Goal: Information Seeking & Learning: Learn about a topic

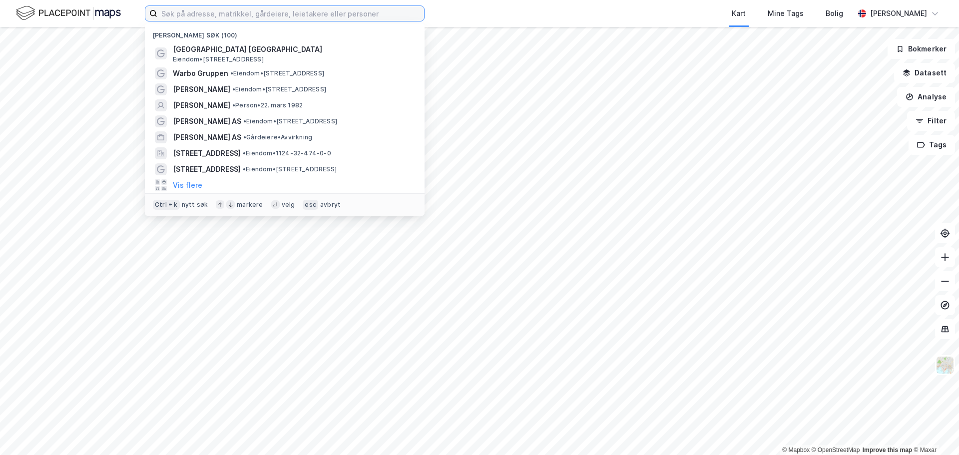
click at [284, 16] on input at bounding box center [290, 13] width 267 height 15
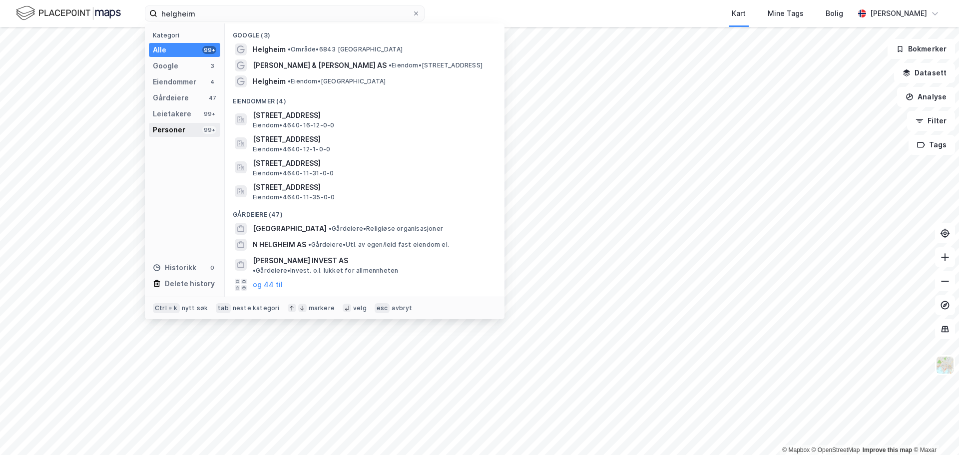
click at [184, 128] on div "Personer 99+" at bounding box center [184, 130] width 71 height 14
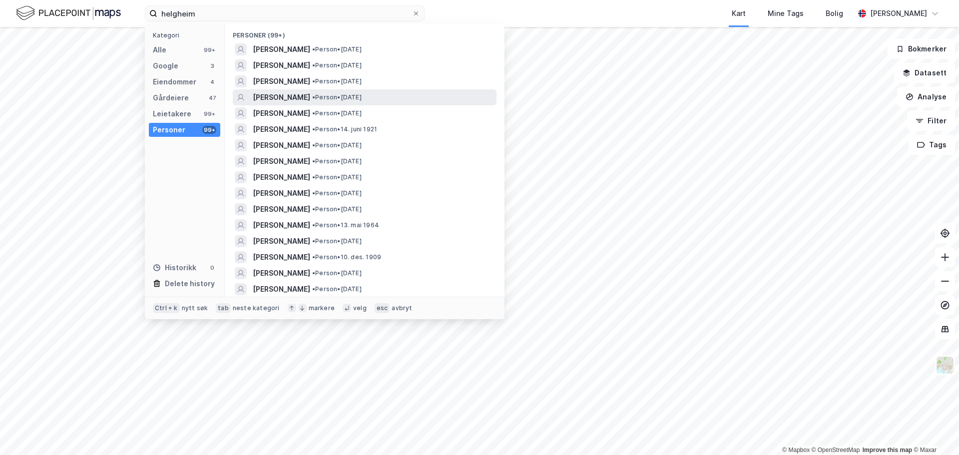
click at [339, 100] on span "• Person • [DATE]" at bounding box center [336, 97] width 49 height 8
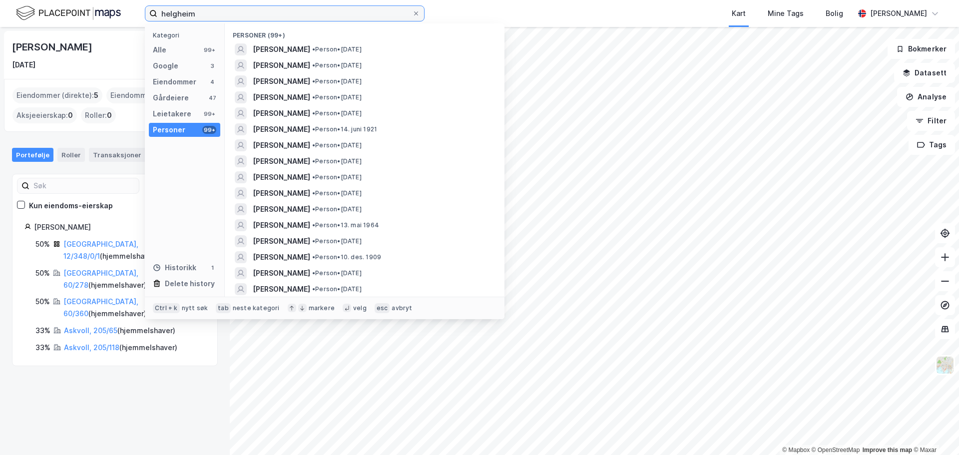
click at [240, 15] on input "helgheim" at bounding box center [284, 13] width 255 height 15
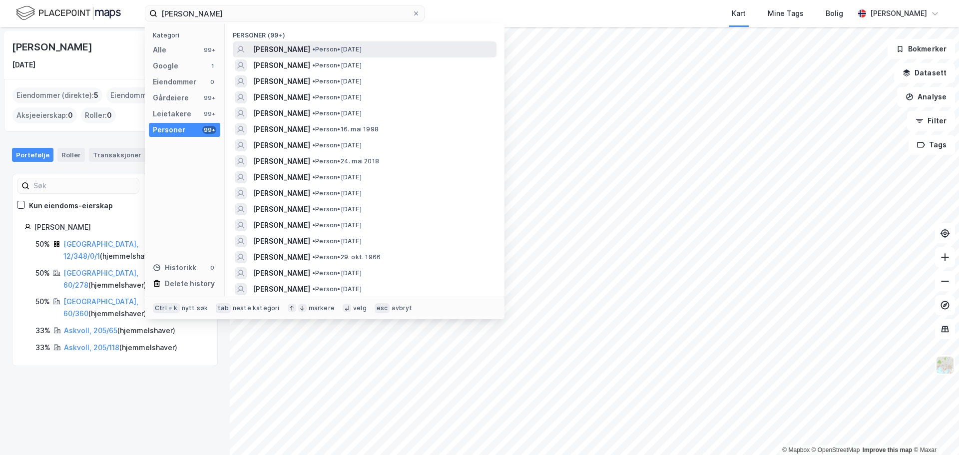
click at [285, 49] on span "[PERSON_NAME]" at bounding box center [281, 49] width 57 height 12
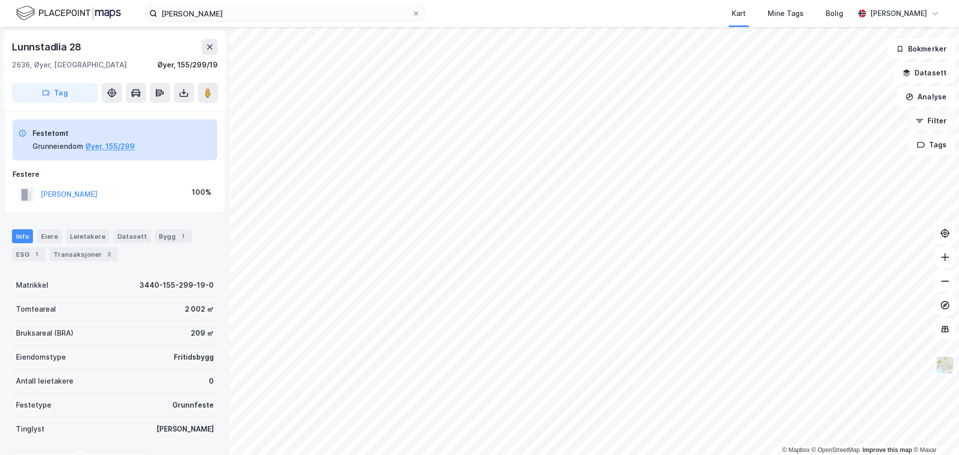
click at [948, 112] on div "© Mapbox © OpenStreetMap Improve this map © Maxar [STREET_ADDRESS], Innlandet Ø…" at bounding box center [479, 241] width 959 height 428
click at [412, 0] on html "[PERSON_NAME] Kart Mine Tags Bolig [PERSON_NAME] © Mapbox © OpenStreetMap Impro…" at bounding box center [479, 227] width 959 height 455
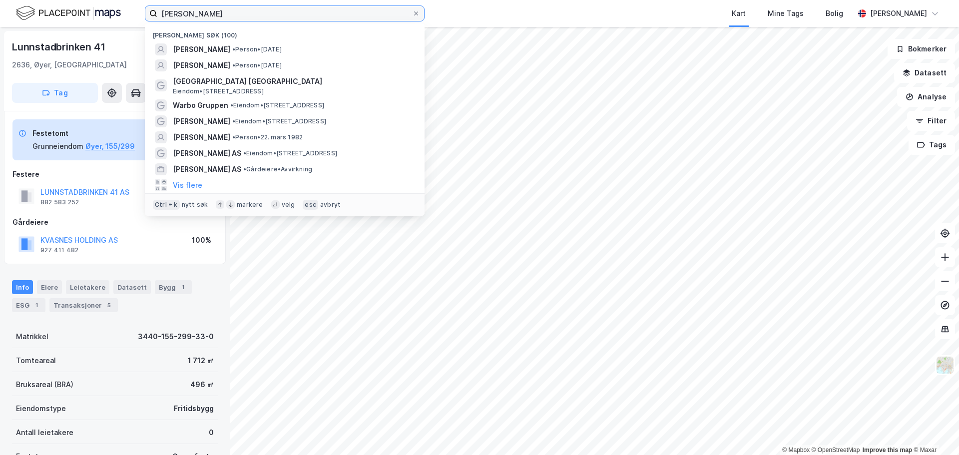
click at [342, 11] on input "[PERSON_NAME]" at bounding box center [284, 13] width 255 height 15
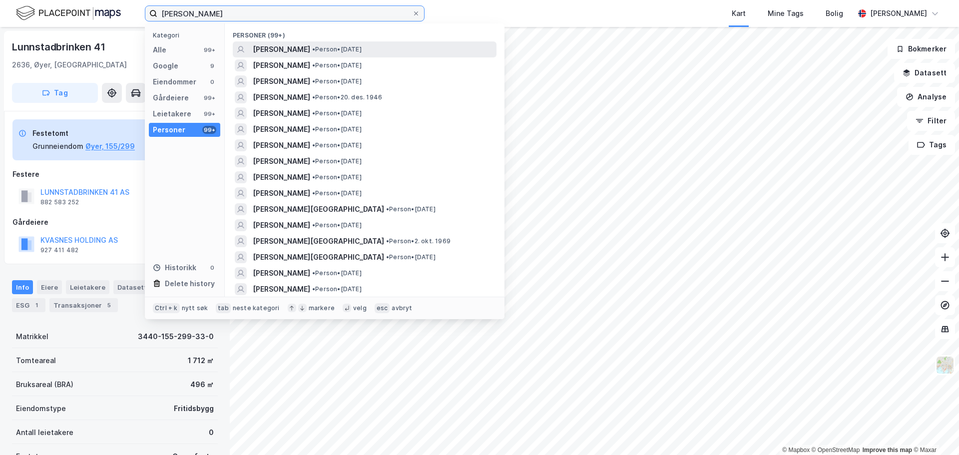
type input "[PERSON_NAME]"
click at [291, 52] on span "[PERSON_NAME]" at bounding box center [281, 49] width 57 height 12
